Goal: Information Seeking & Learning: Learn about a topic

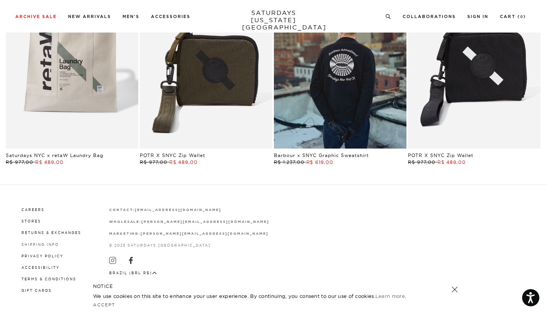
scroll to position [1519, 0]
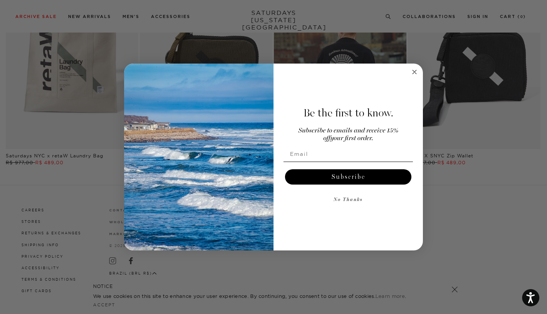
click at [86, 182] on div "Close dialog Be the first to know. Subscribe to emails and receive 15% off your…" at bounding box center [273, 157] width 547 height 314
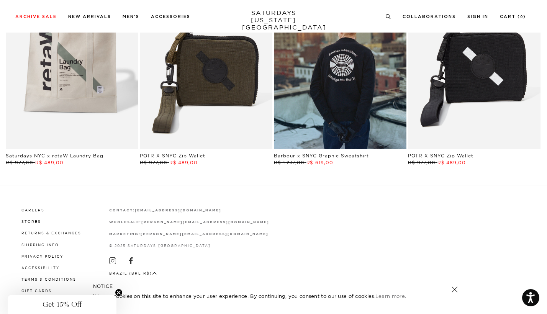
click at [120, 292] on circle "Close teaser" at bounding box center [118, 292] width 7 height 7
click at [459, 290] on link at bounding box center [454, 289] width 11 height 11
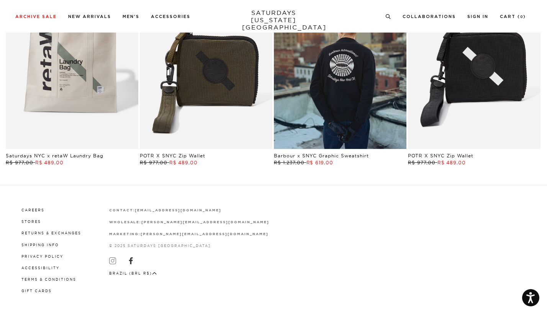
click at [112, 261] on icon at bounding box center [112, 260] width 7 height 7
click at [34, 210] on link "Careers" at bounding box center [32, 210] width 23 height 4
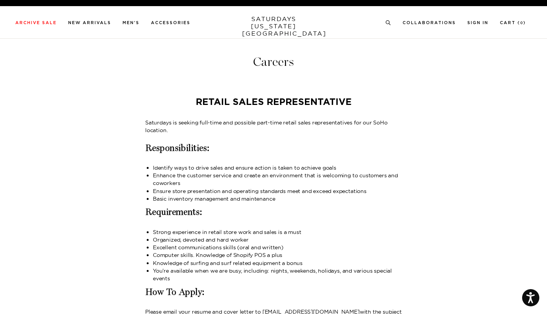
click at [226, 123] on p "Saturdays is seeking full-time and possible part-time retail sales representati…" at bounding box center [273, 127] width 257 height 16
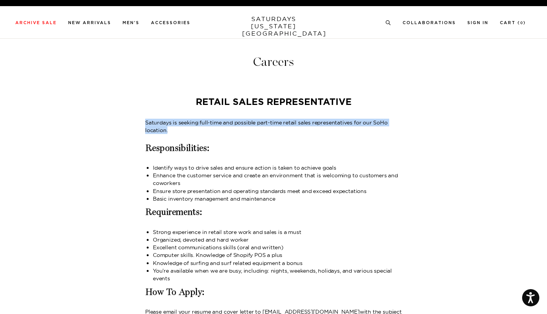
click at [226, 123] on p "Saturdays is seeking full-time and possible part-time retail sales representati…" at bounding box center [273, 127] width 257 height 16
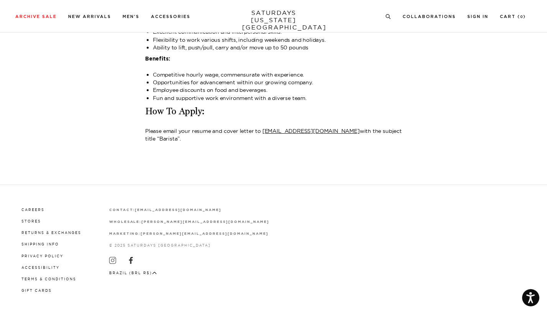
scroll to position [1001, 0]
click at [269, 22] on link "SATURDAYS NEW YORK CITY" at bounding box center [273, 20] width 63 height 22
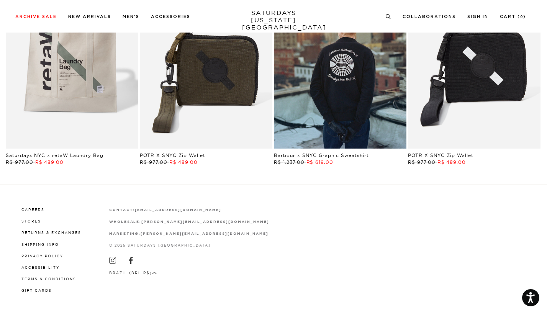
scroll to position [1519, 0]
